Goal: Transaction & Acquisition: Book appointment/travel/reservation

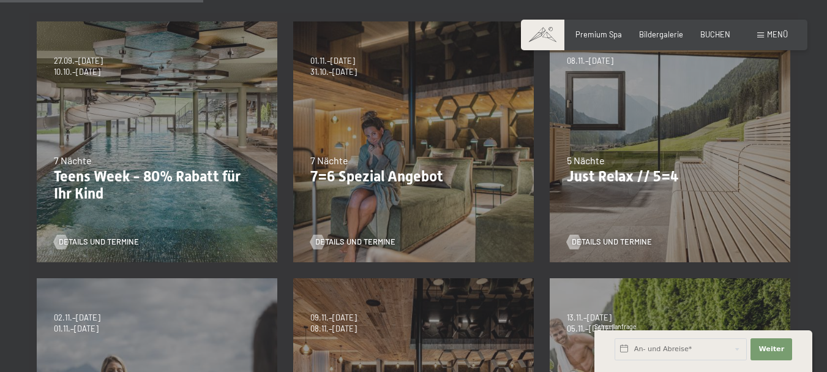
click at [2, 158] on div "✓ Alle Monate ✓ JAN ✓ FEB ✓ MAR ✓ APR ✓ MAI ✓ JUN ✓ JUL ✓ AUG ✓ SEP ✓ OKT ✓ NOV…" at bounding box center [413, 249] width 827 height 554
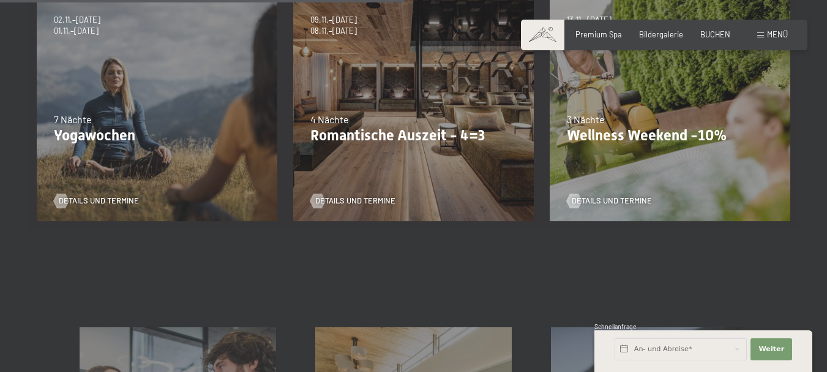
scroll to position [599, 0]
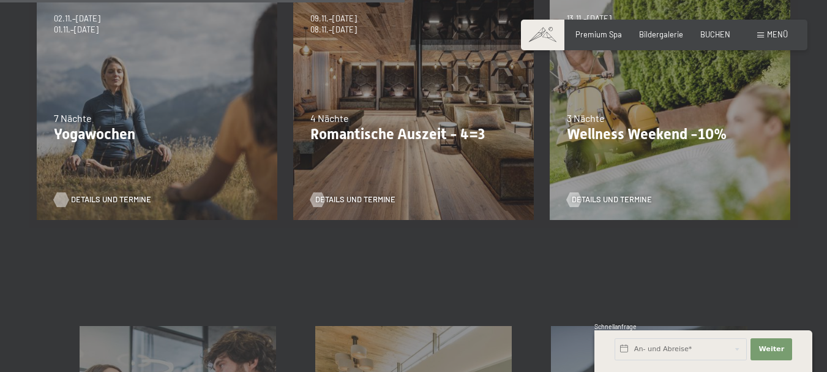
click at [116, 196] on span "Details und Termine" at bounding box center [111, 199] width 80 height 11
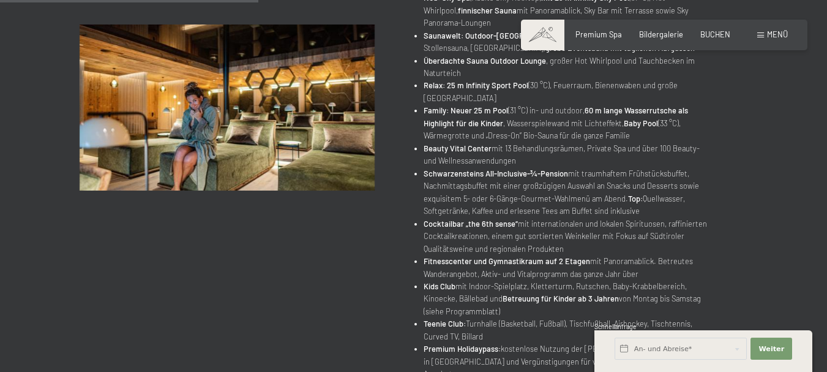
scroll to position [395, 0]
